Goal: Task Accomplishment & Management: Manage account settings

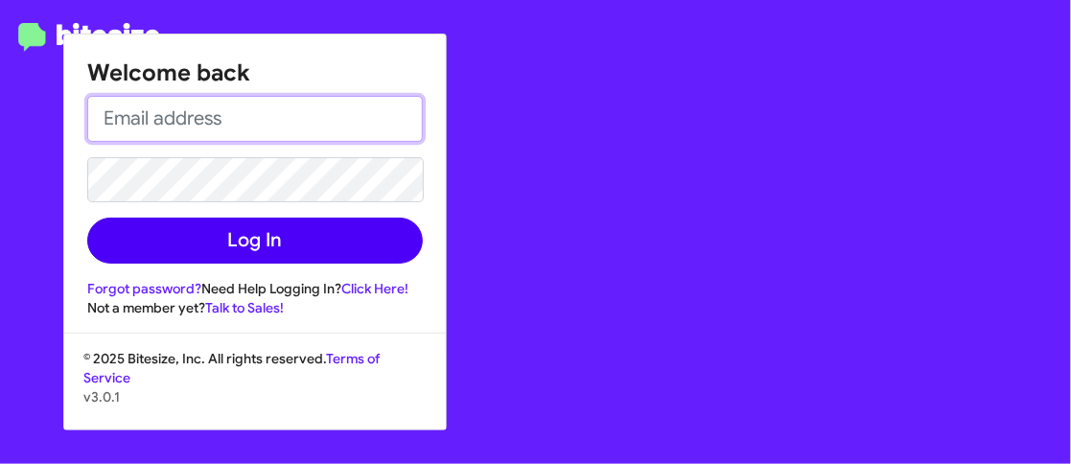
type input "[EMAIL_ADDRESS][PERSON_NAME][DOMAIN_NAME]"
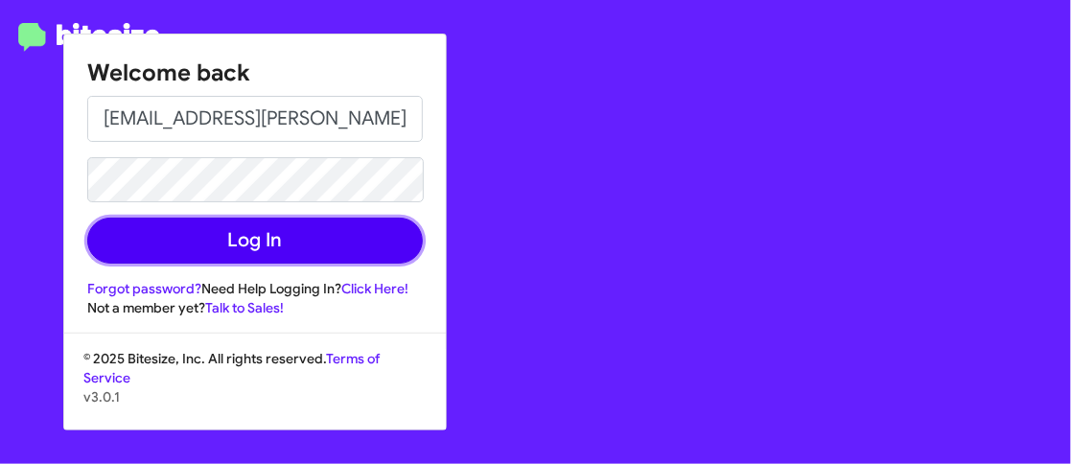
click at [223, 259] on button "Log In" at bounding box center [255, 241] width 336 height 46
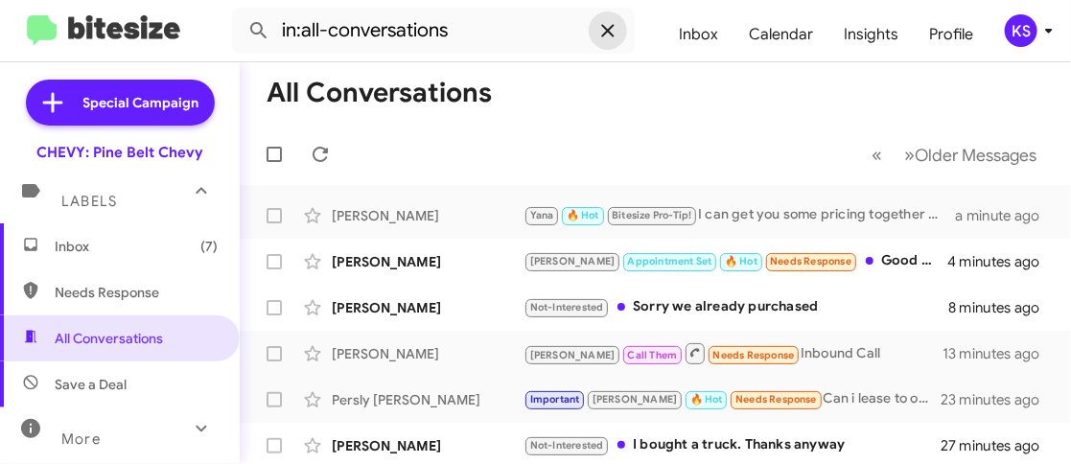
click at [608, 32] on icon at bounding box center [607, 30] width 12 height 12
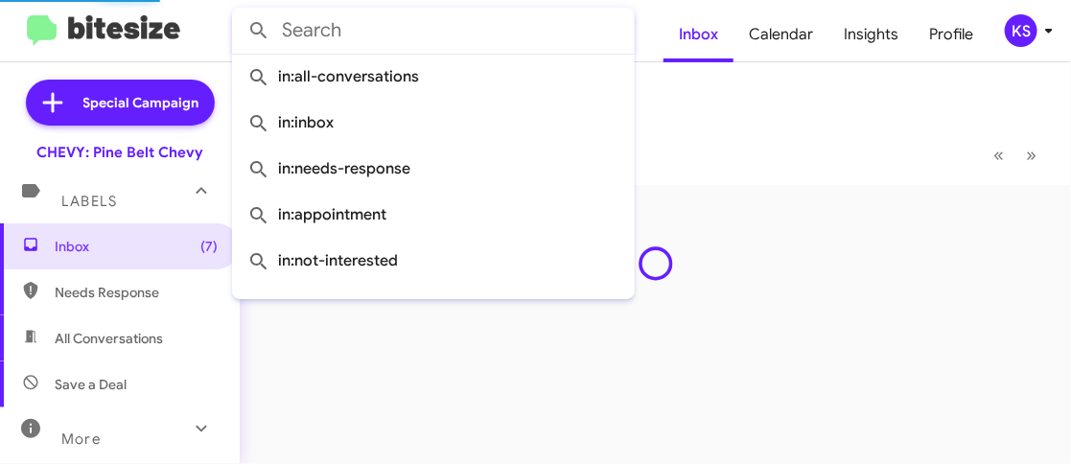
click at [731, 104] on mat-toolbar-row "Inbox" at bounding box center [655, 92] width 831 height 61
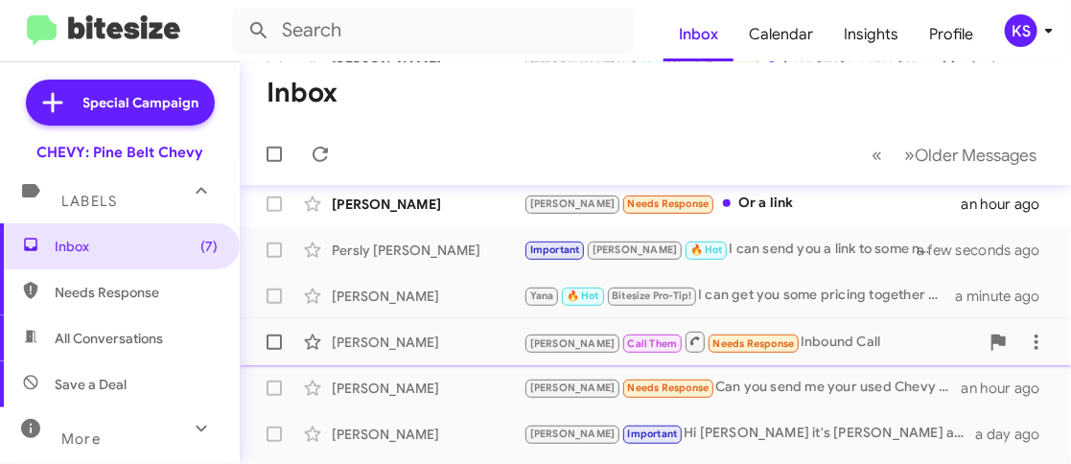
scroll to position [192, 0]
